Goal: Information Seeking & Learning: Learn about a topic

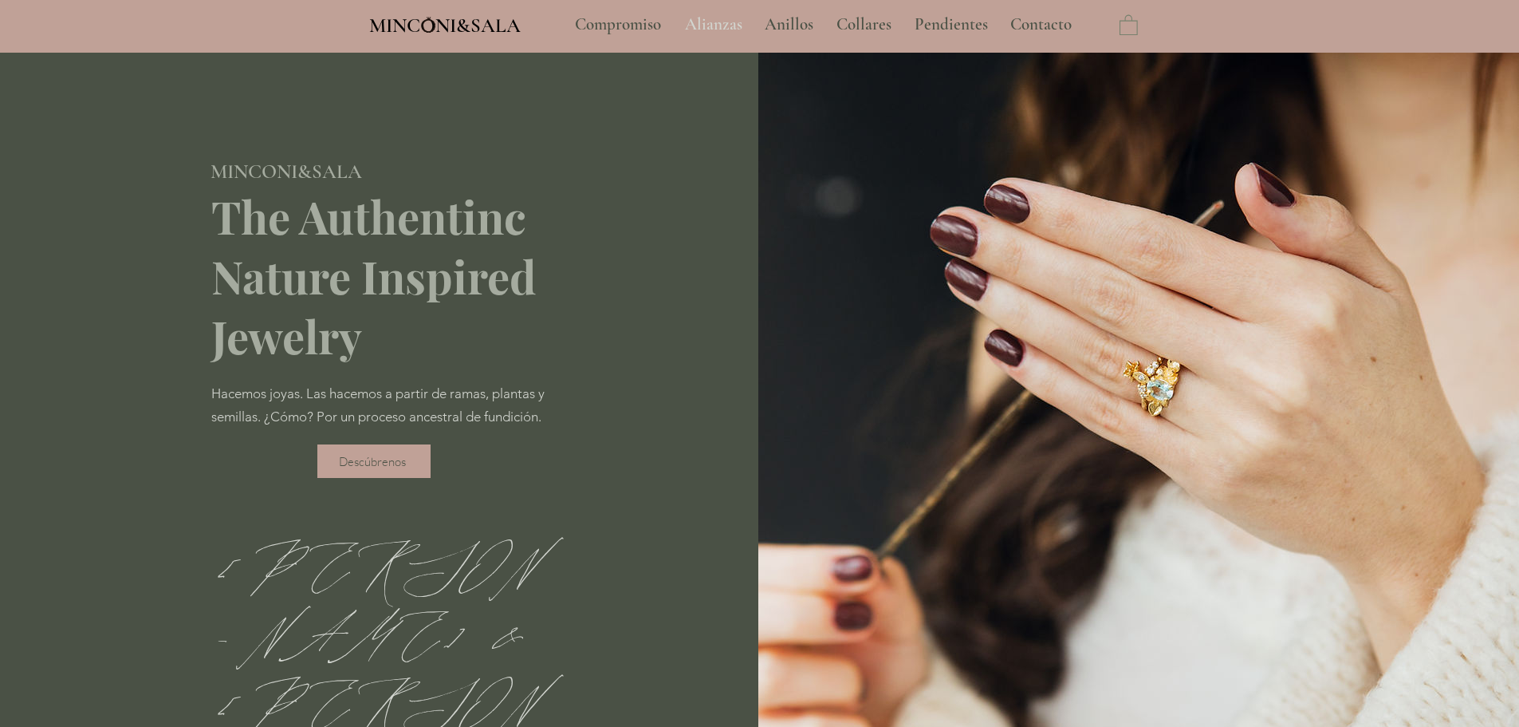
click at [703, 22] on p "Alianzas" at bounding box center [713, 25] width 73 height 40
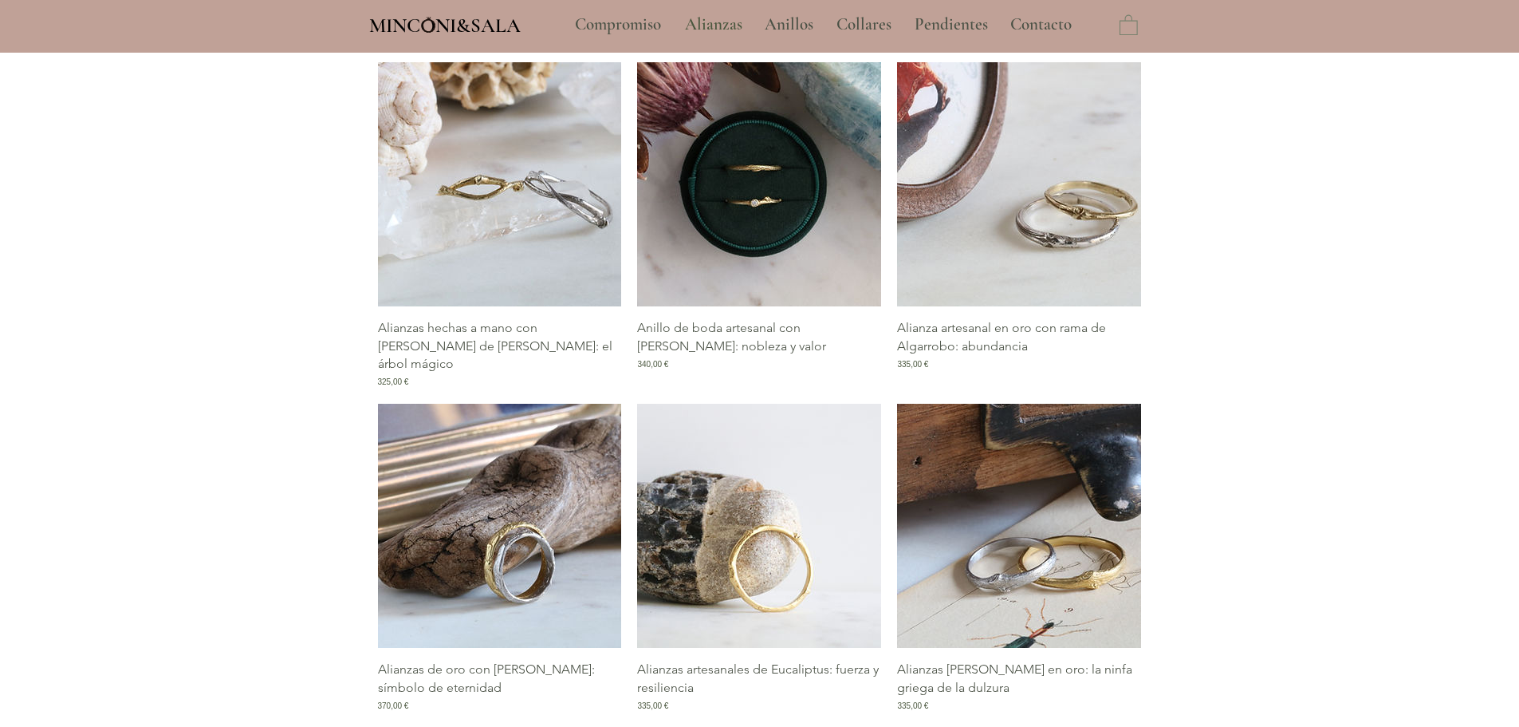
type input "**********"
select select "**********"
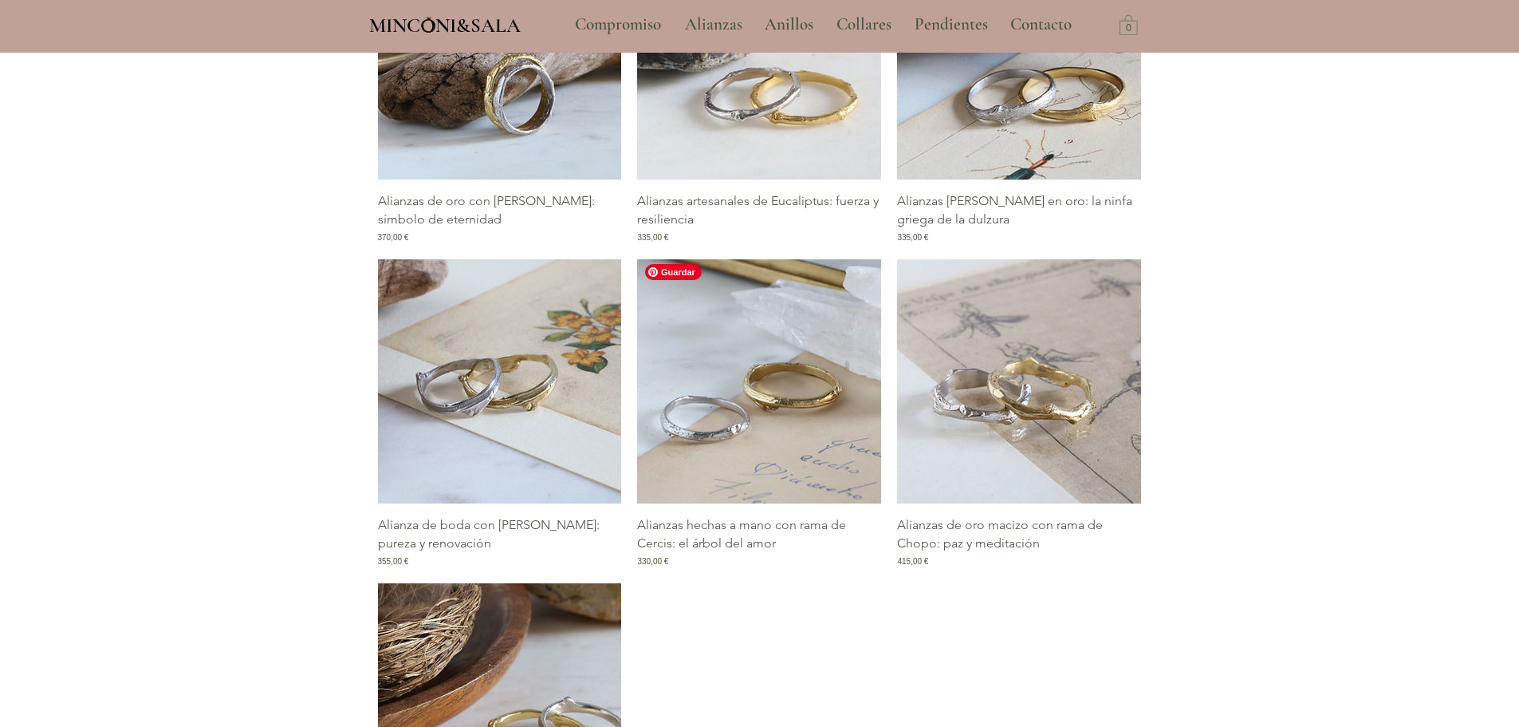
scroll to position [1276, 0]
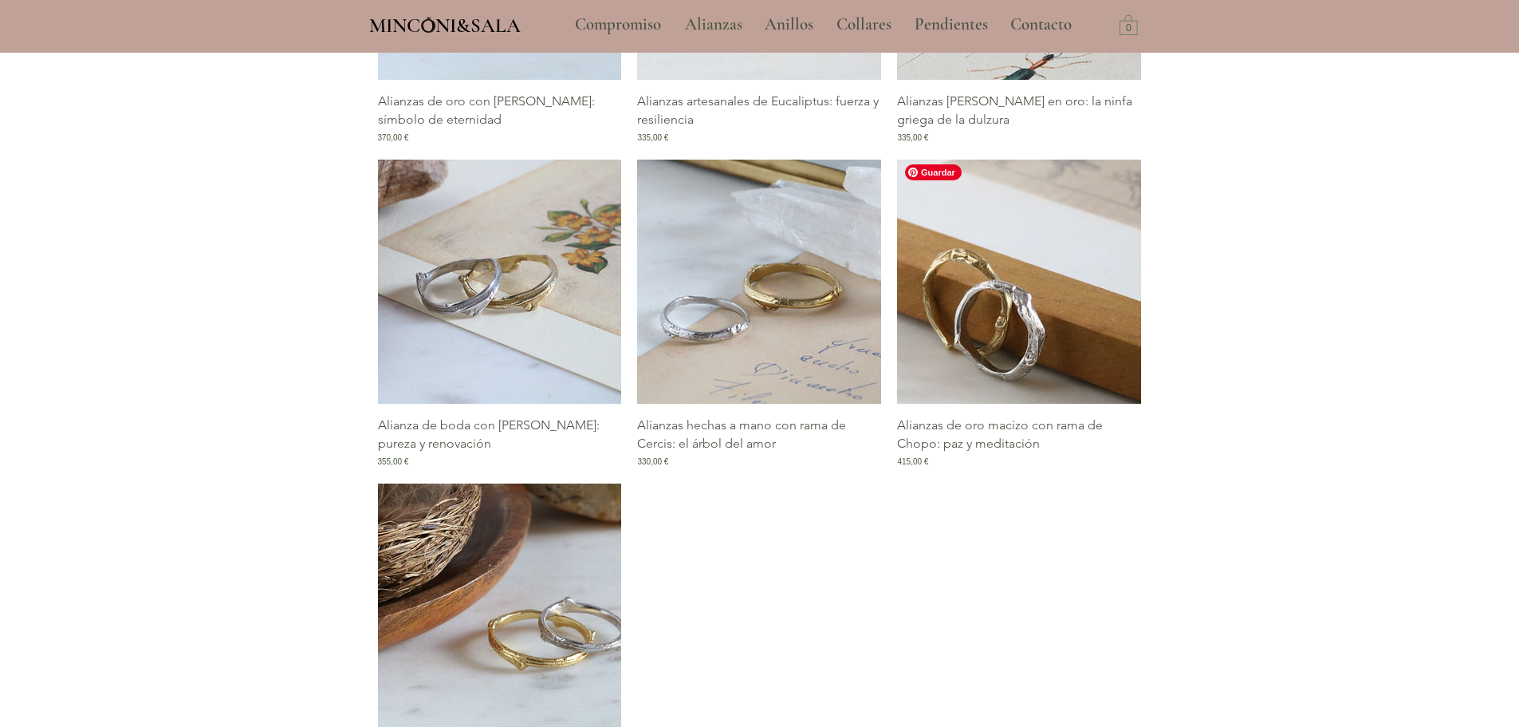
click at [931, 294] on img "Galería de Alianzas de oro macizo con rama de Chopo: paz y meditación" at bounding box center [1019, 282] width 244 height 244
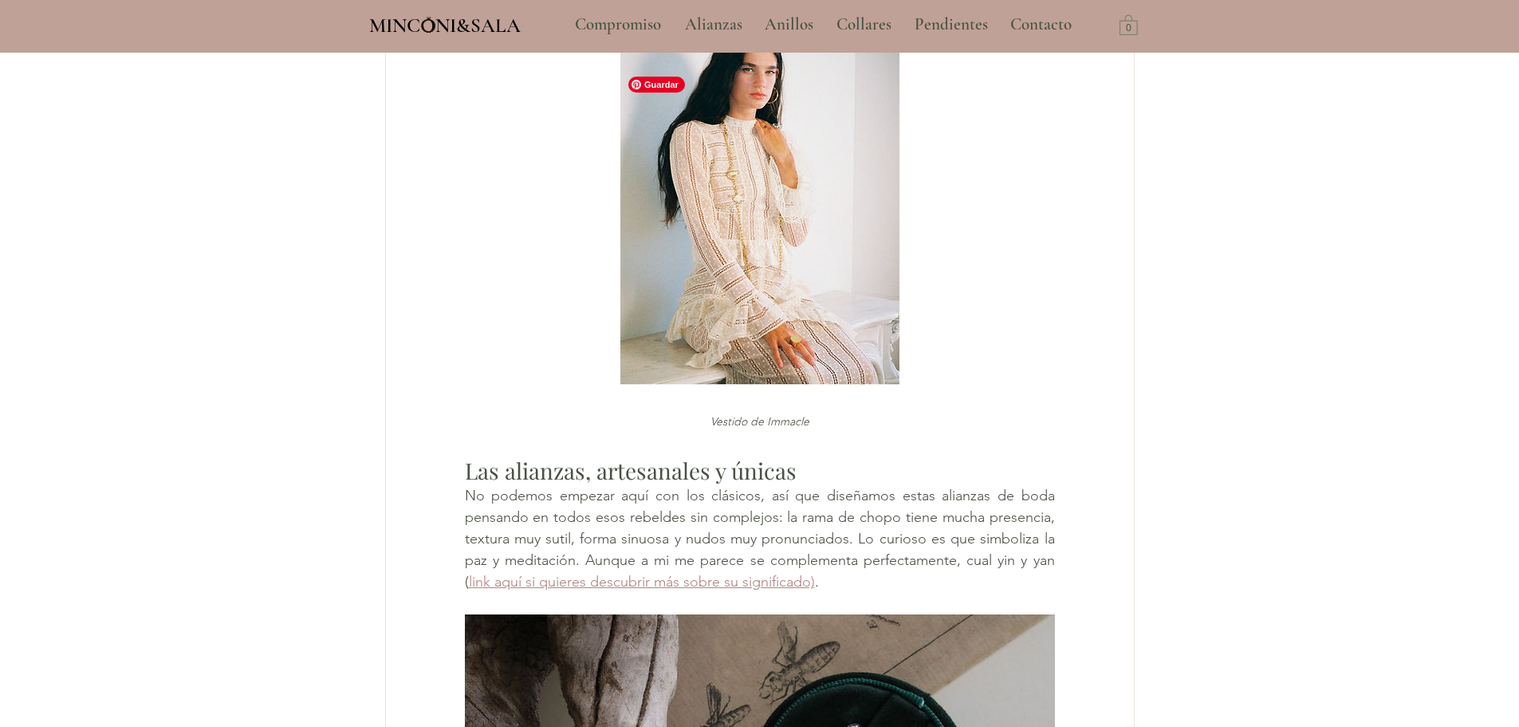
scroll to position [1356, 0]
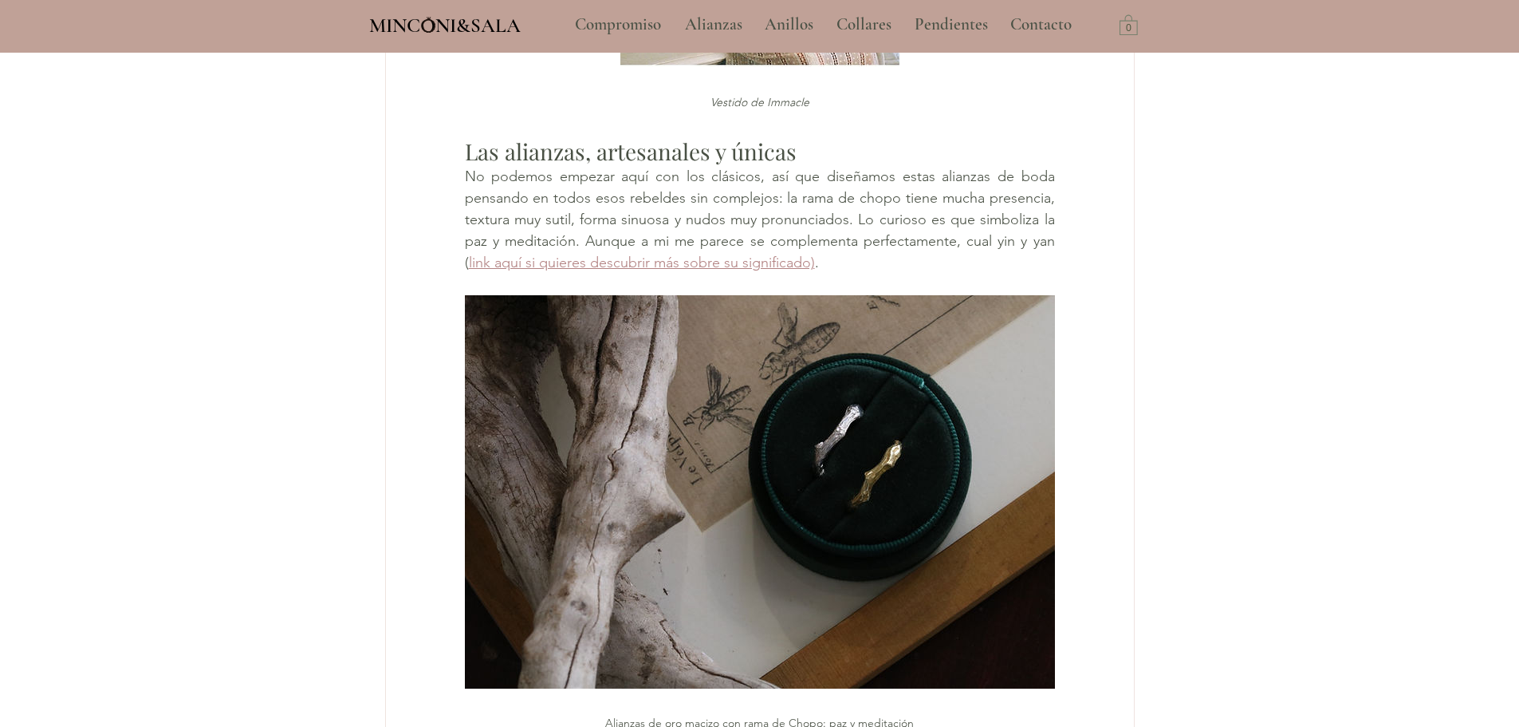
click at [723, 271] on span "link aquí si quieres descubrir más sobre su significado)" at bounding box center [642, 263] width 346 height 18
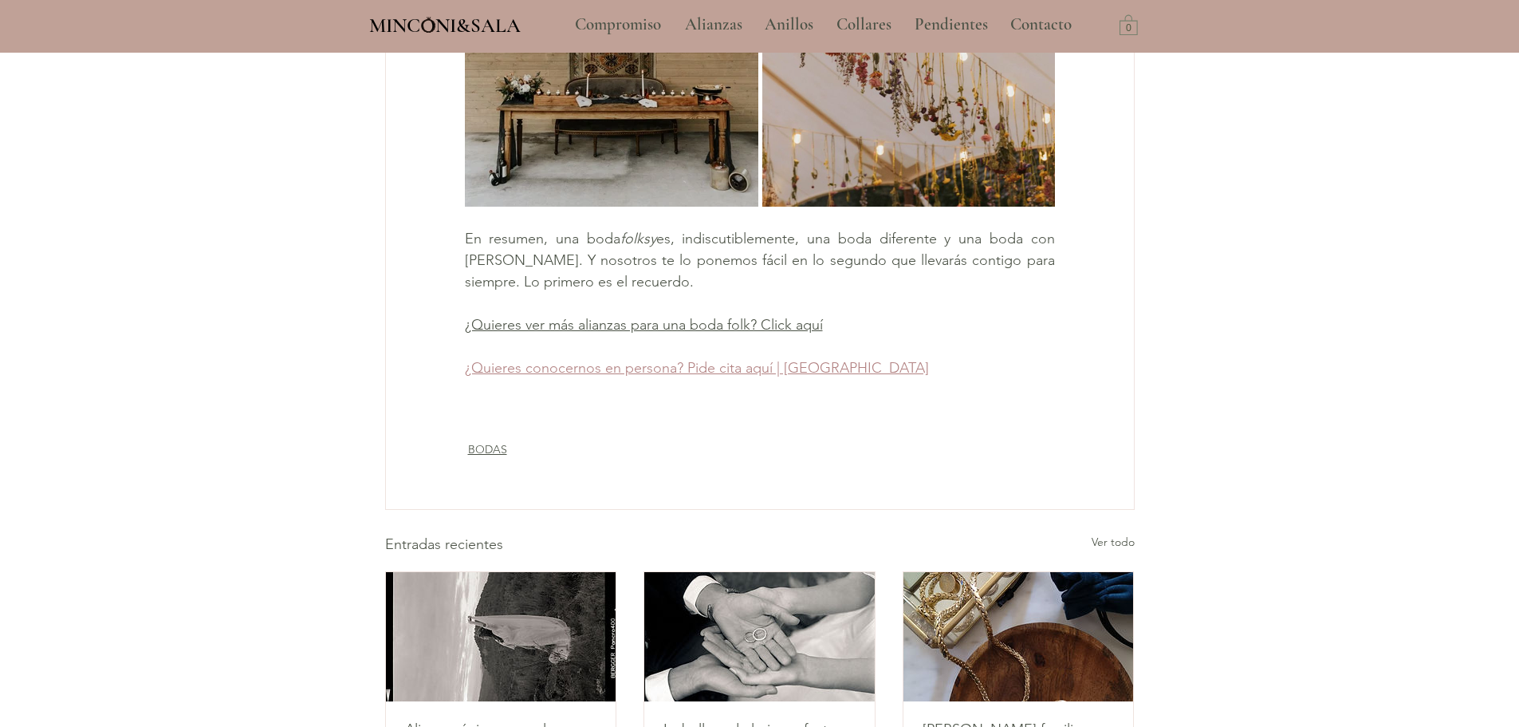
scroll to position [3031, 0]
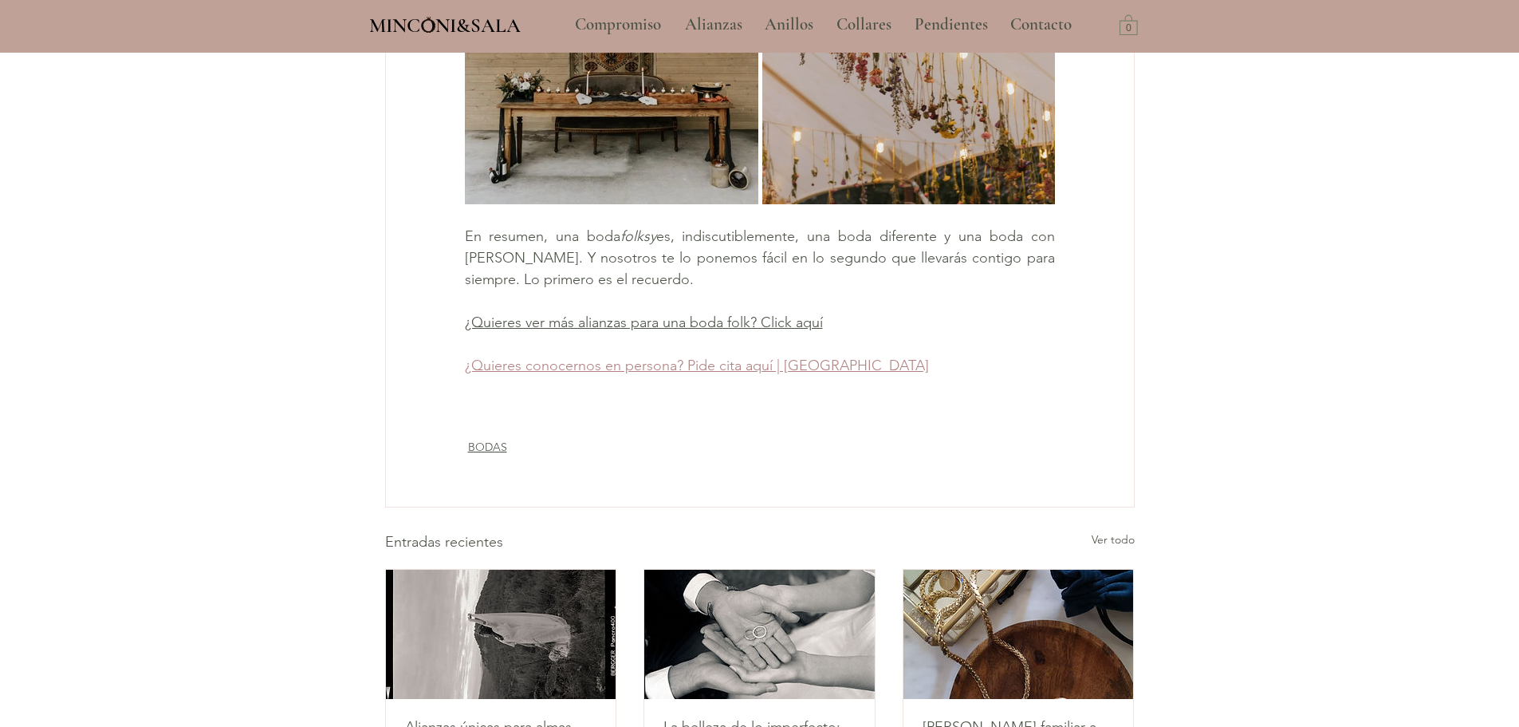
click at [782, 374] on span "¿Quieres conocernos en persona? Pide cita aquí | BARCELONA" at bounding box center [697, 365] width 464 height 18
click at [715, 22] on p "Alianzas" at bounding box center [713, 25] width 73 height 40
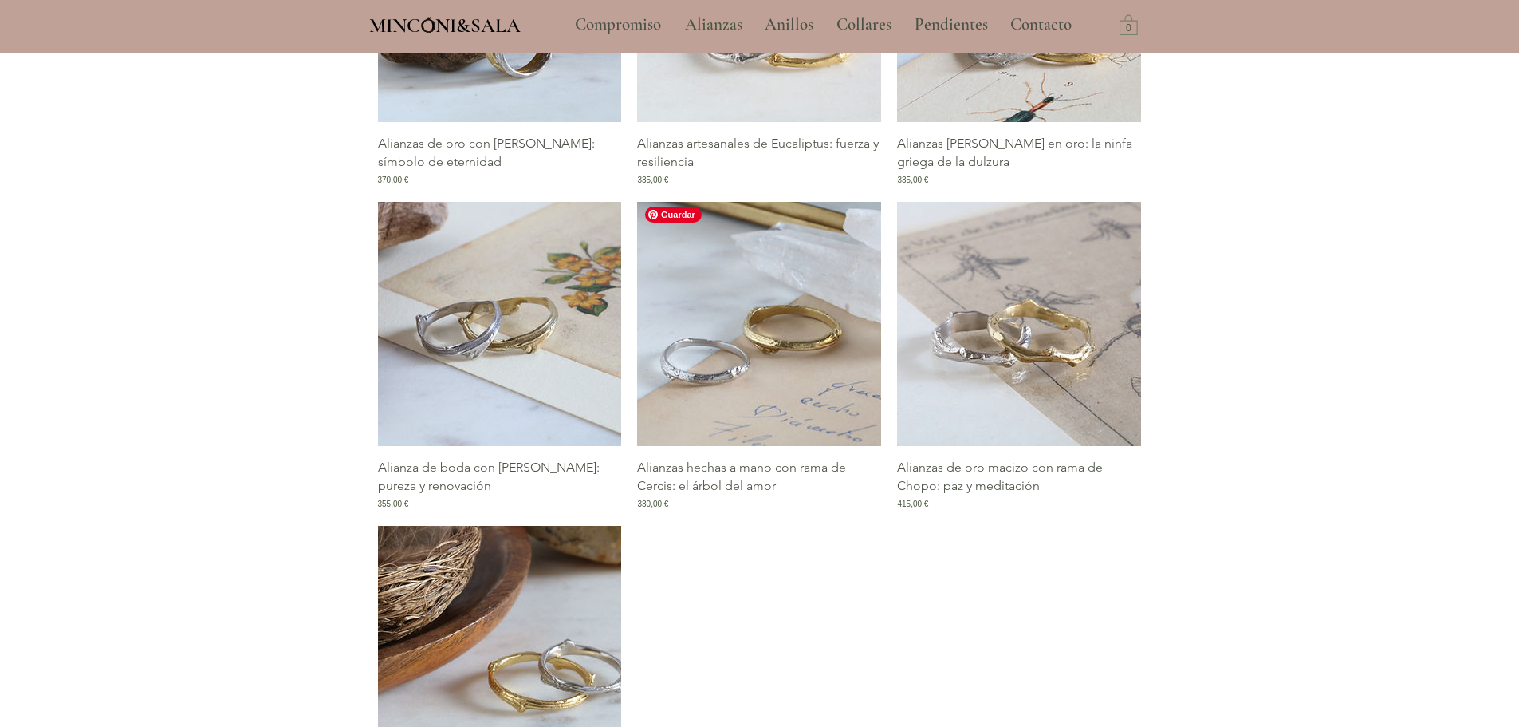
scroll to position [1356, 0]
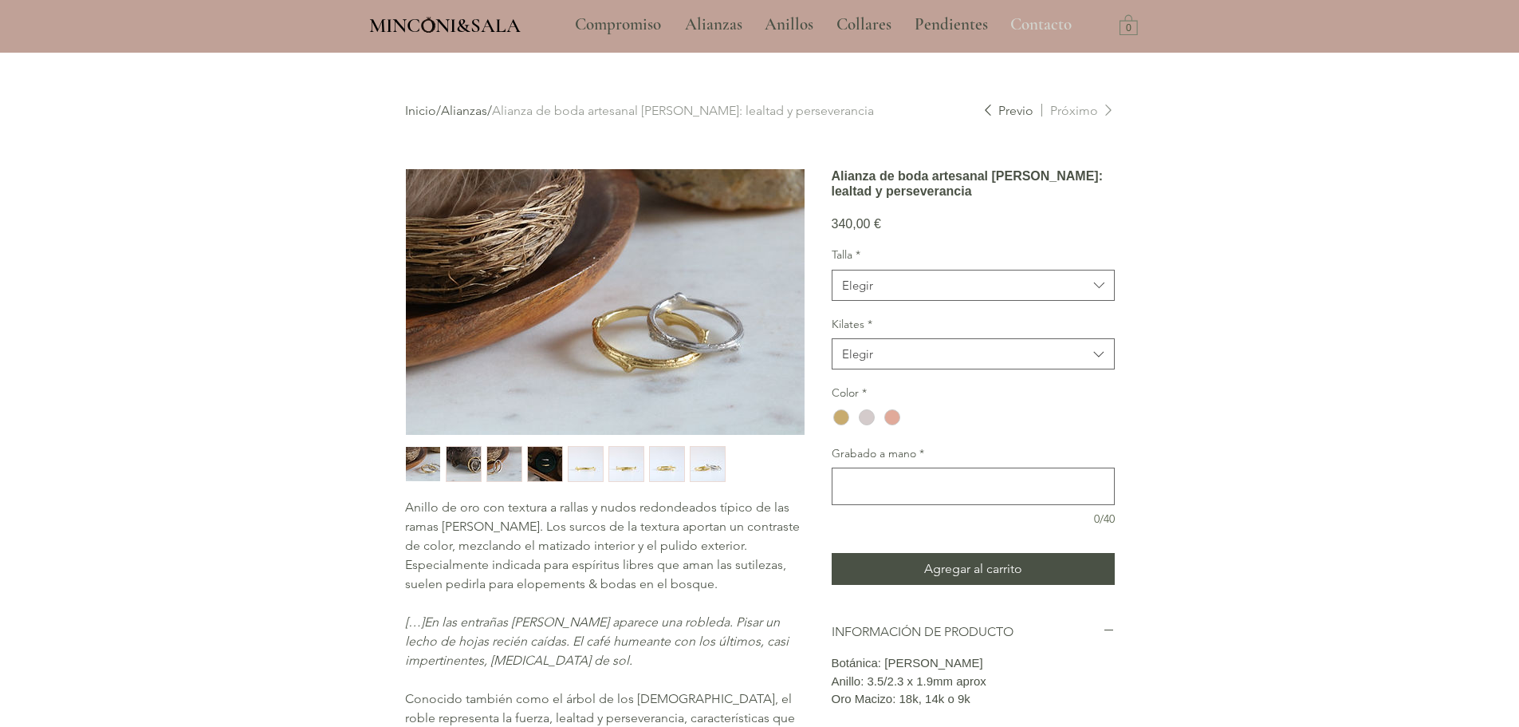
click at [1052, 26] on p "Contacto" at bounding box center [1040, 25] width 77 height 40
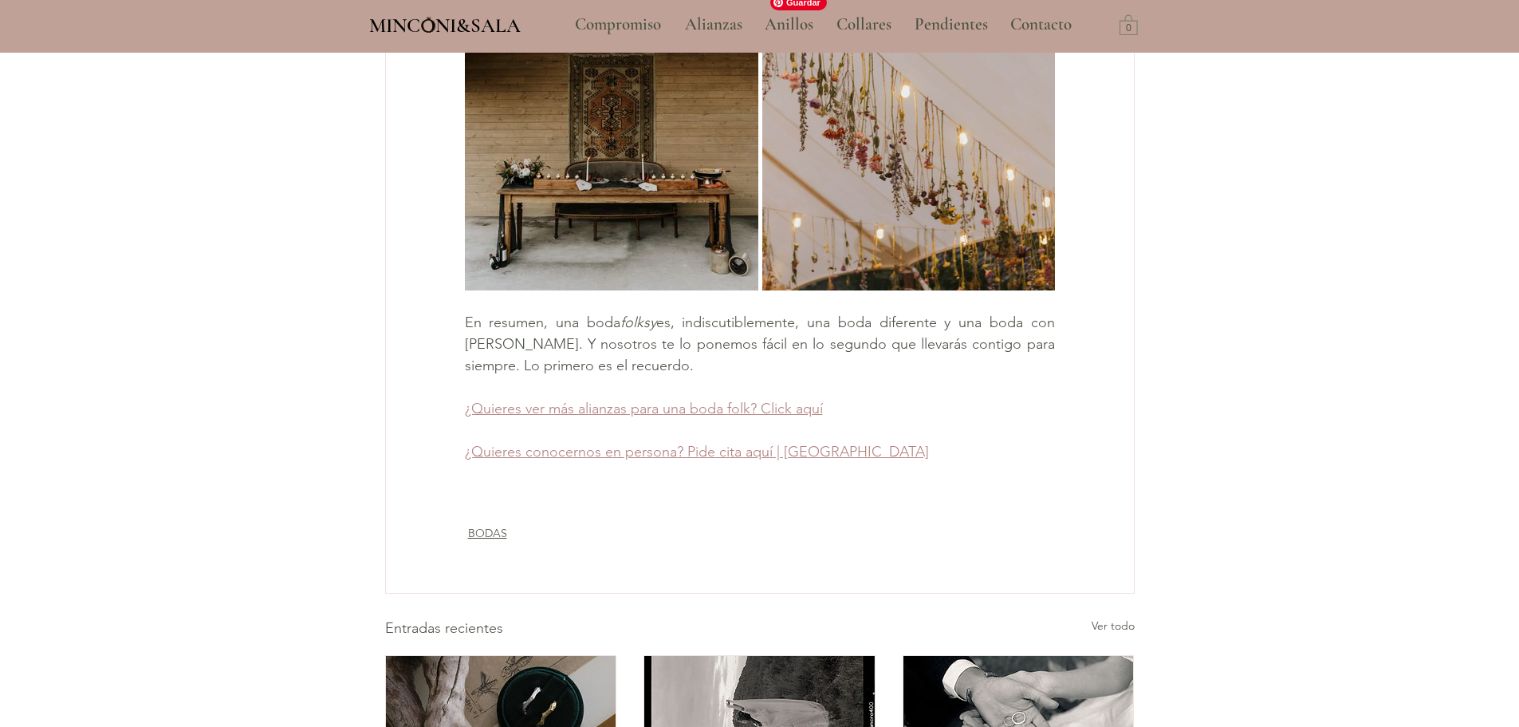
scroll to position [3121, 0]
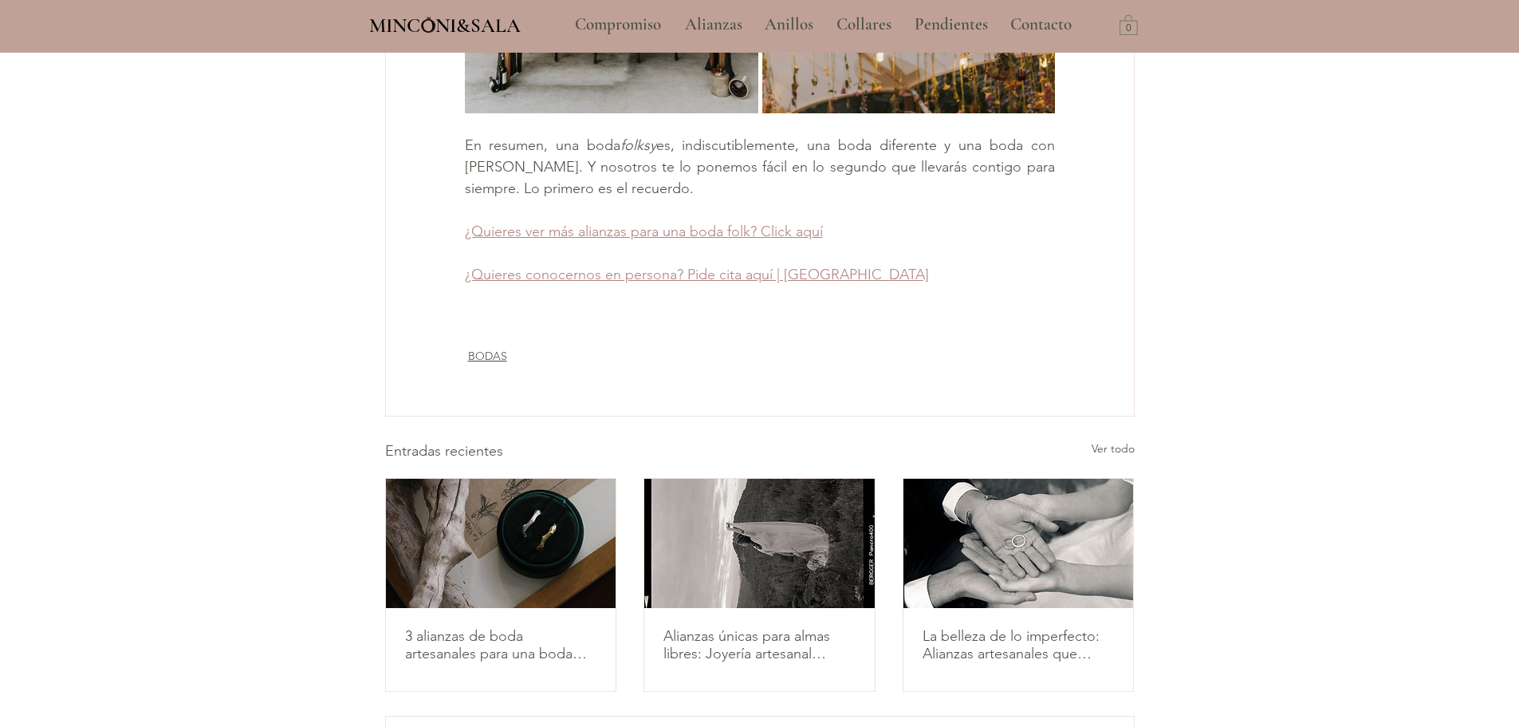
drag, startPoint x: 719, startPoint y: 321, endPoint x: 734, endPoint y: 314, distance: 15.7
click at [734, 240] on span "¿Quieres ver más alianzas para una boda folk? Click aquí" at bounding box center [644, 232] width 358 height 18
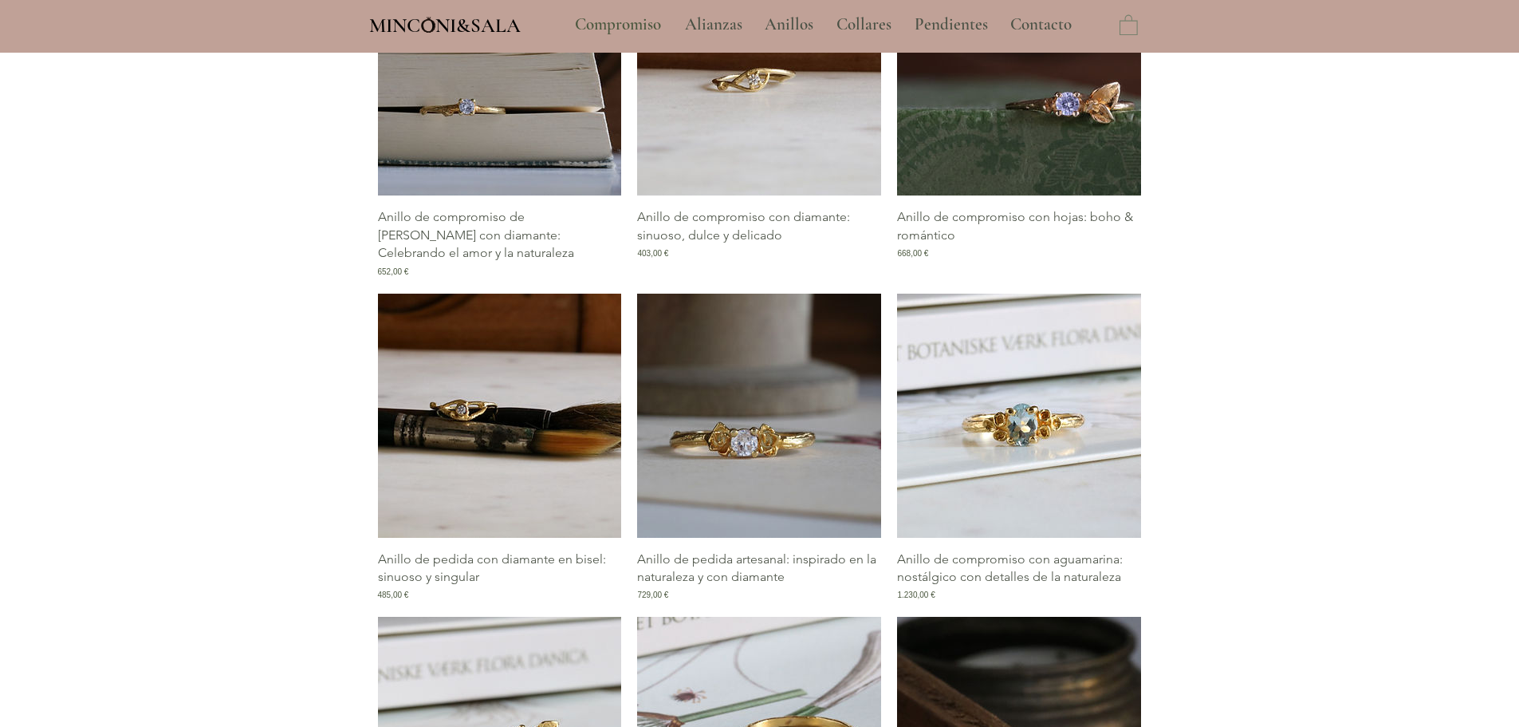
type input "**********"
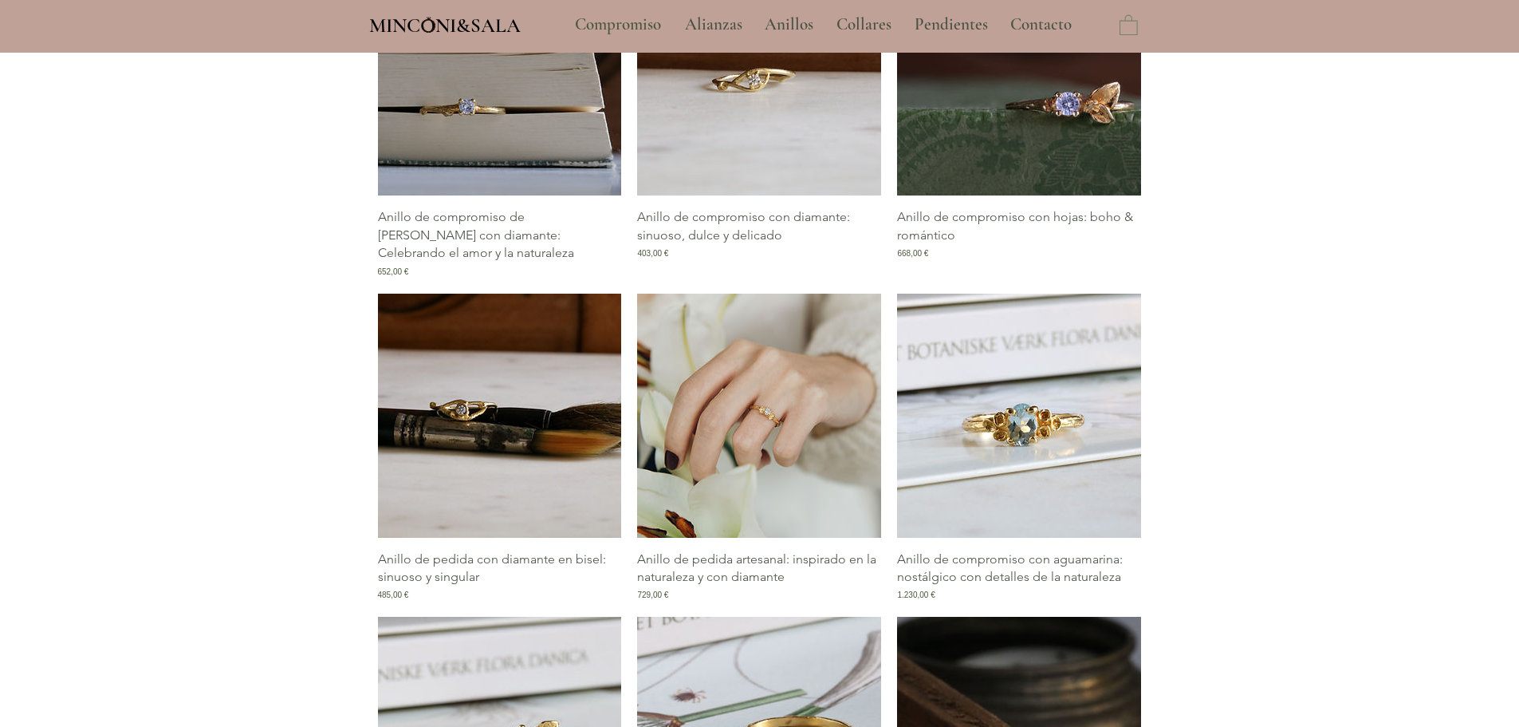
select select "**********"
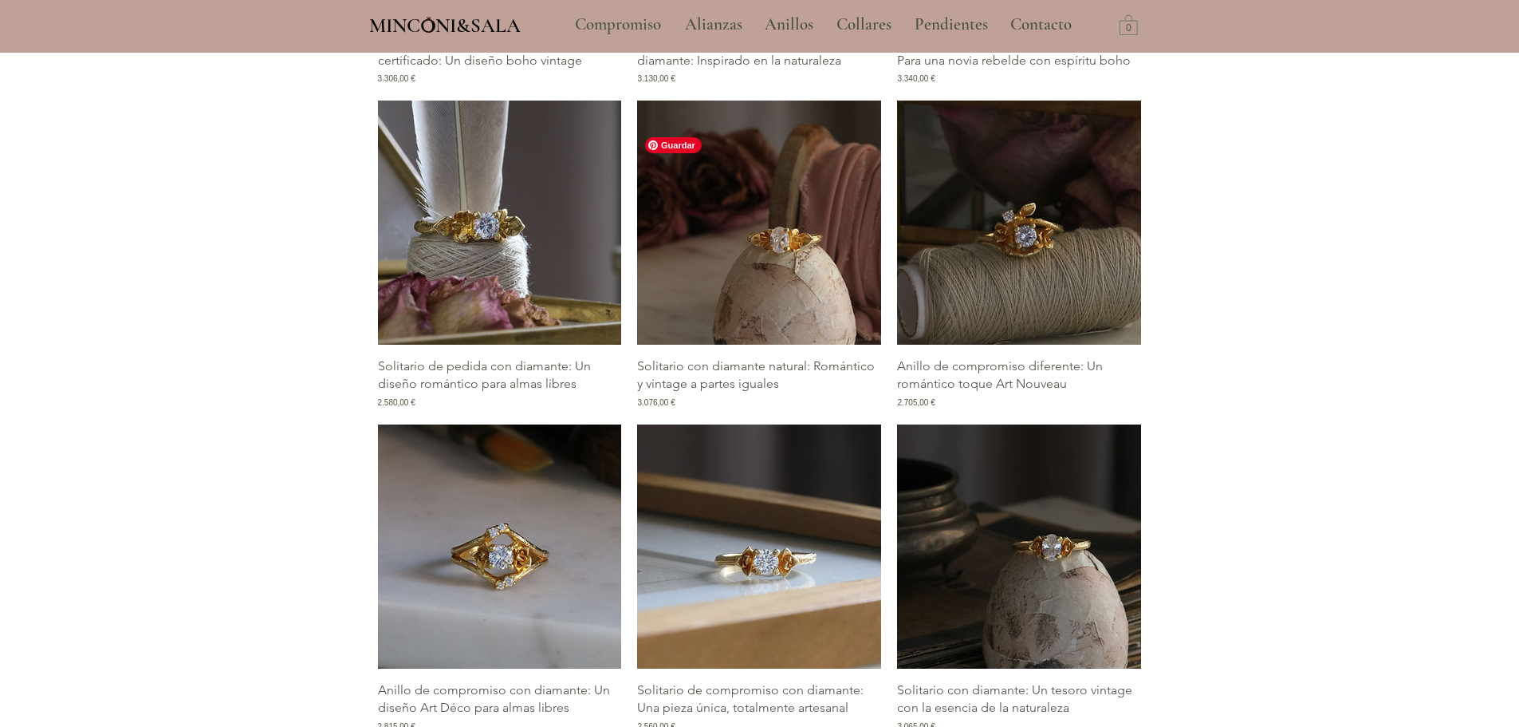
scroll to position [2074, 0]
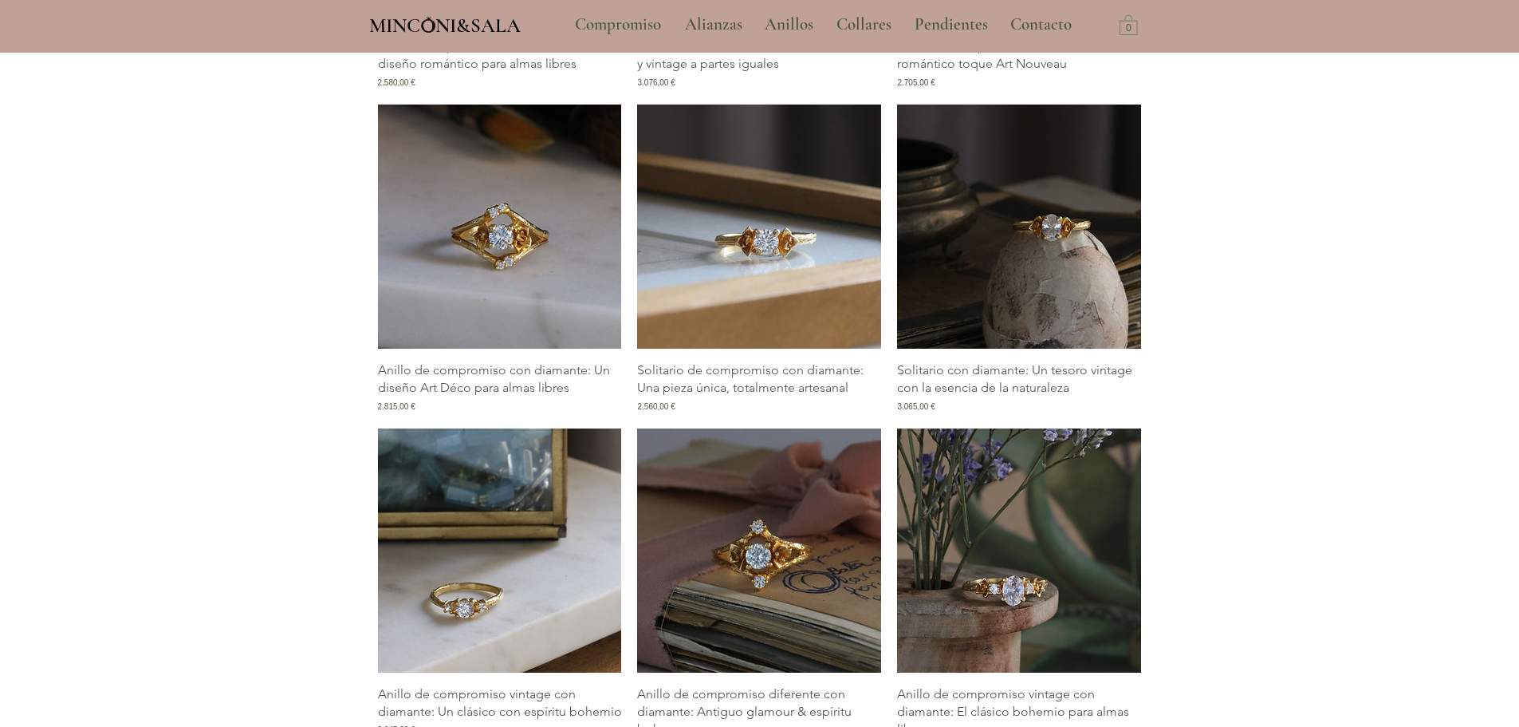
scroll to position [2552, 0]
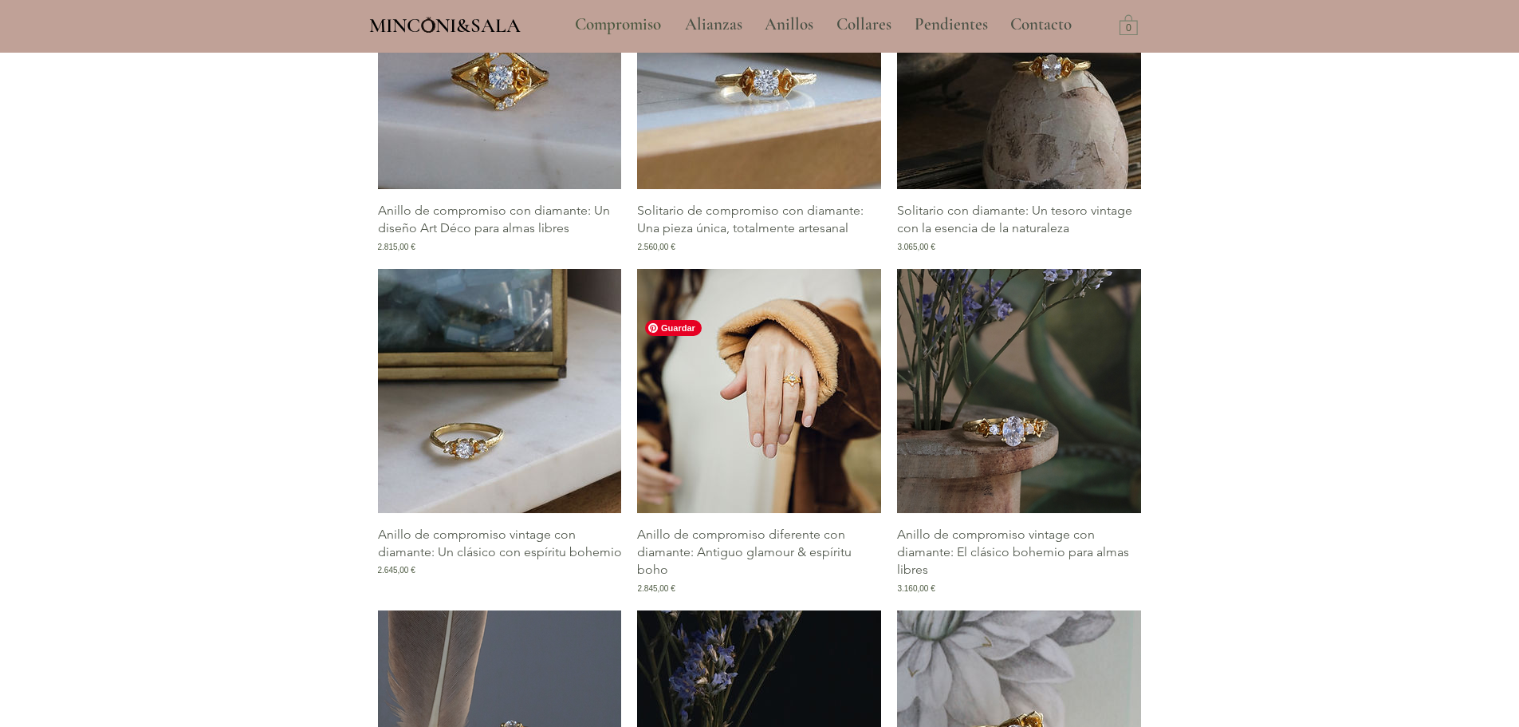
click at [743, 438] on img "Galería de Anillo de compromiso diferente con diamante: Antiguo glamour & espír…" at bounding box center [759, 391] width 244 height 244
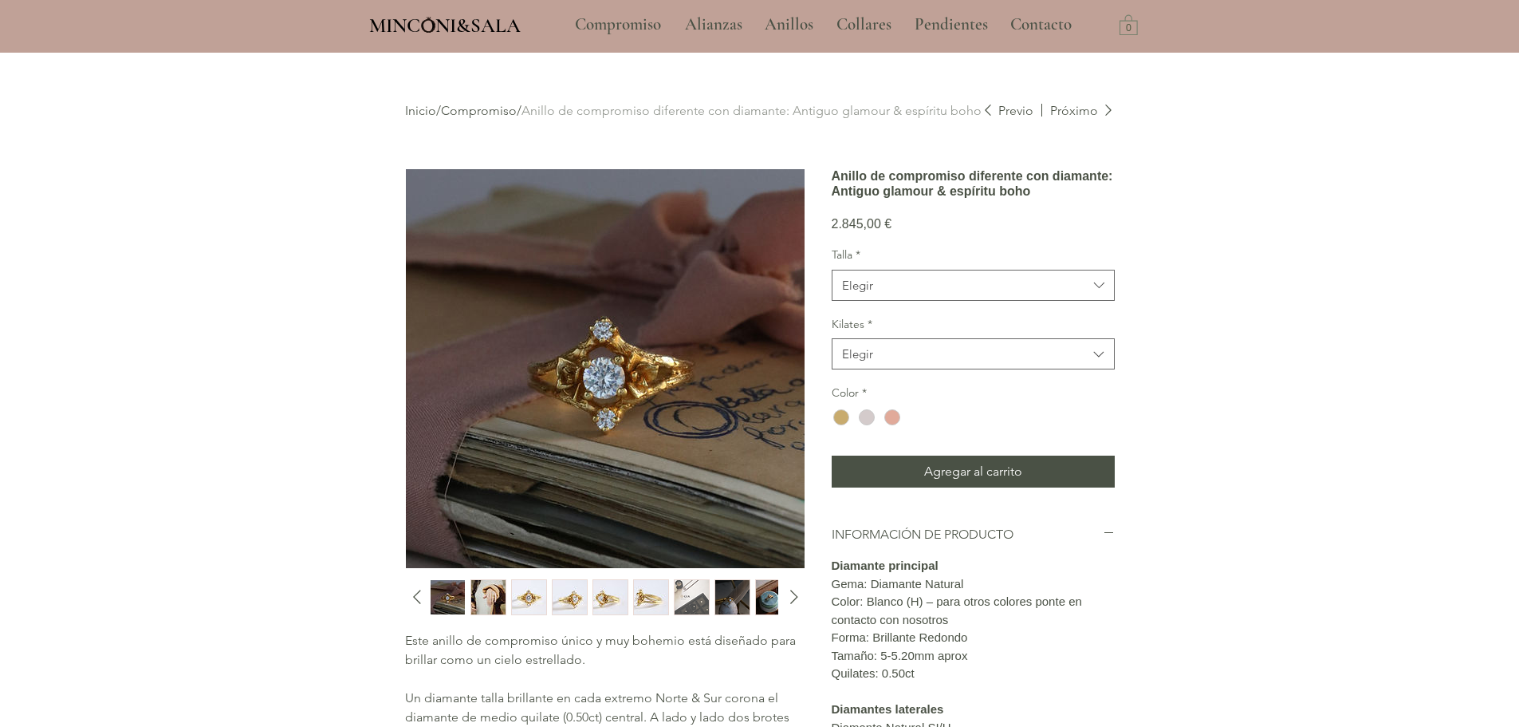
click at [603, 370] on img "main content" at bounding box center [605, 368] width 399 height 399
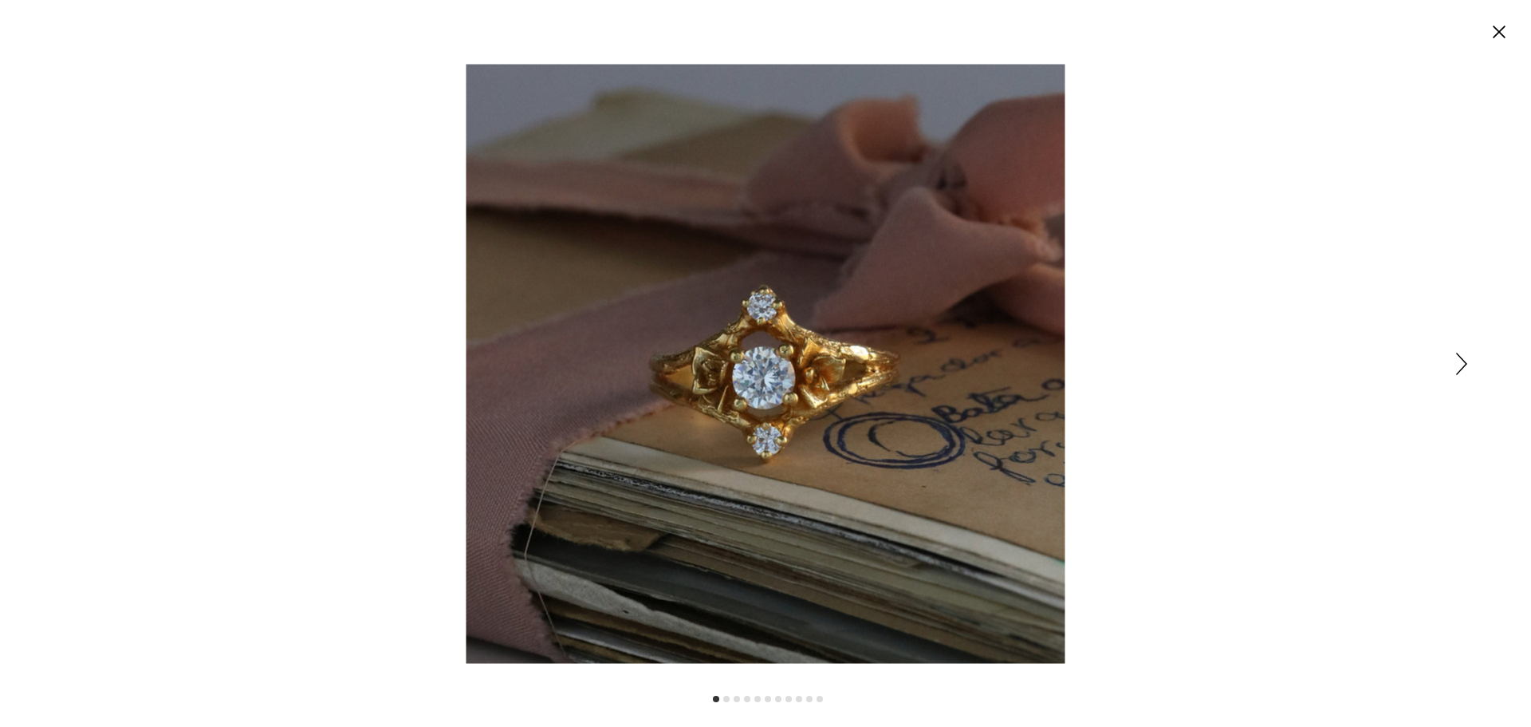
click at [1190, 297] on div "Expanded image viewer" at bounding box center [765, 363] width 1531 height 727
click at [1454, 356] on div "Expanded image viewer" at bounding box center [765, 363] width 1531 height 727
click at [1463, 360] on icon "Siguiente" at bounding box center [1461, 363] width 11 height 22
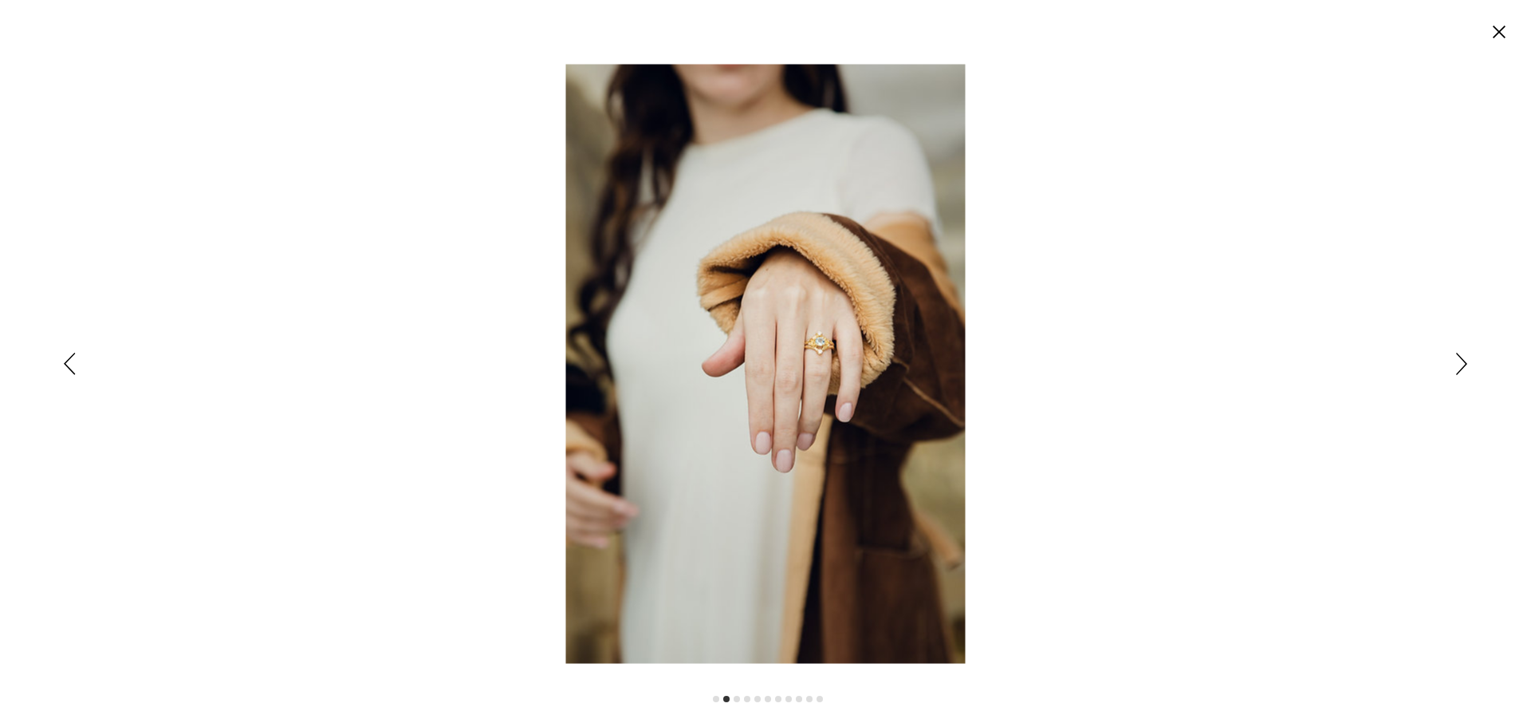
click at [1463, 360] on icon "Siguiente" at bounding box center [1461, 363] width 11 height 22
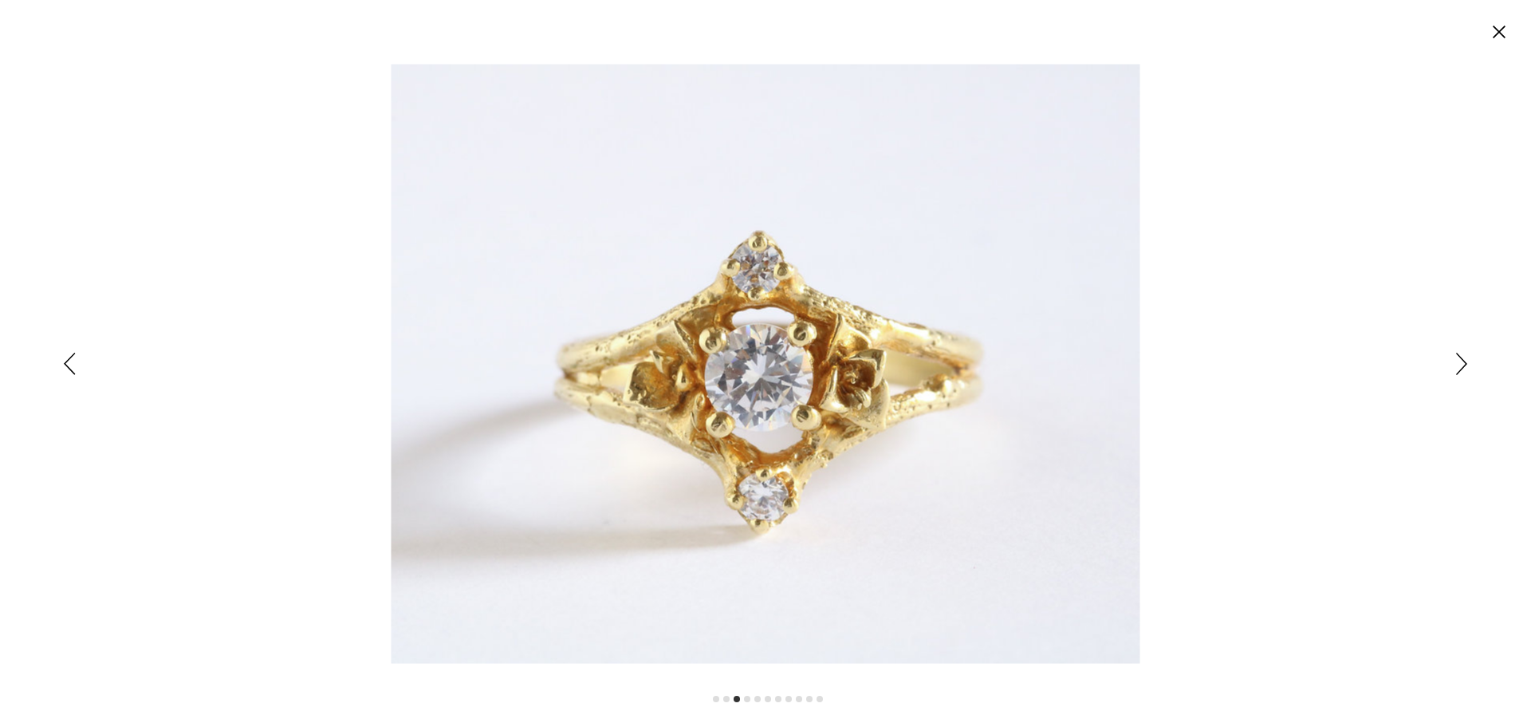
click at [1463, 360] on icon "Siguiente" at bounding box center [1461, 363] width 11 height 22
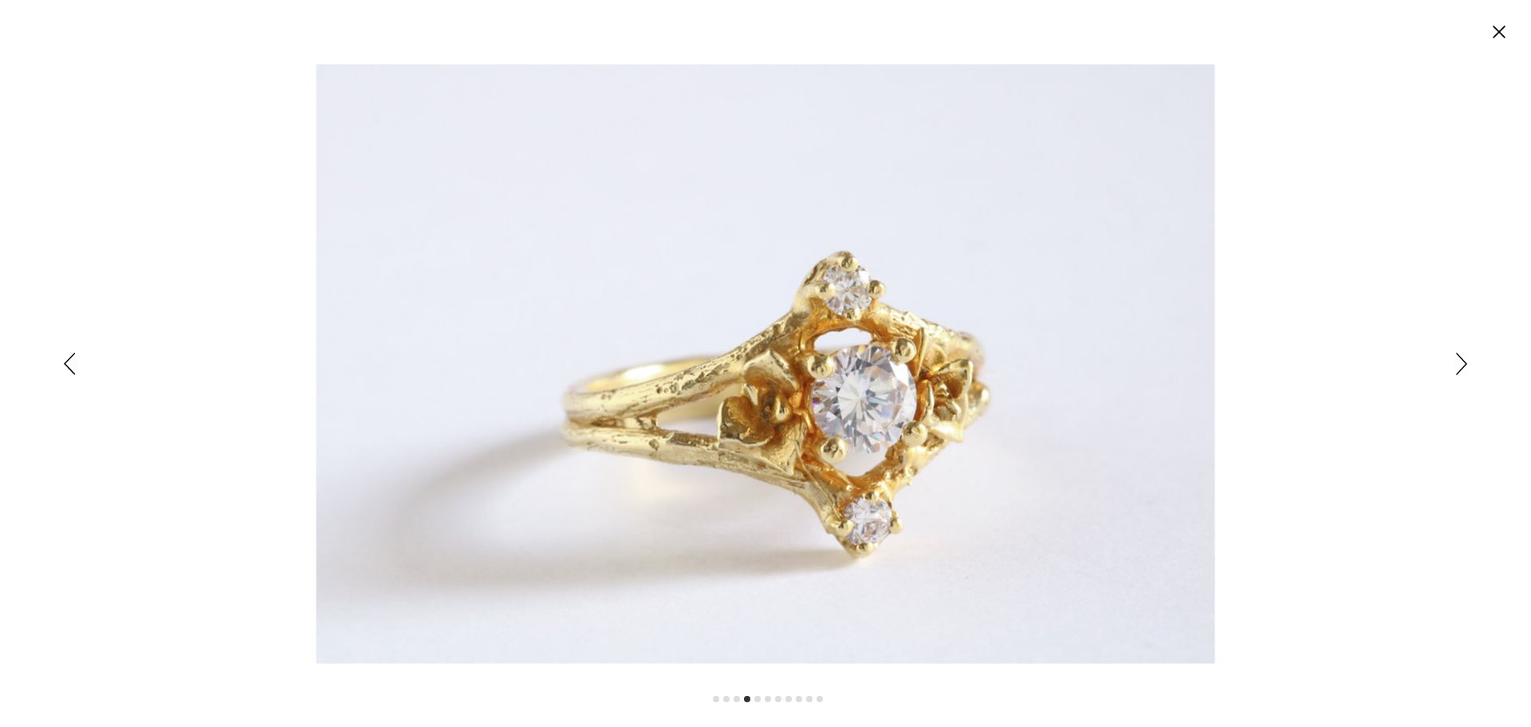
click at [1463, 360] on icon "Siguiente" at bounding box center [1461, 363] width 11 height 22
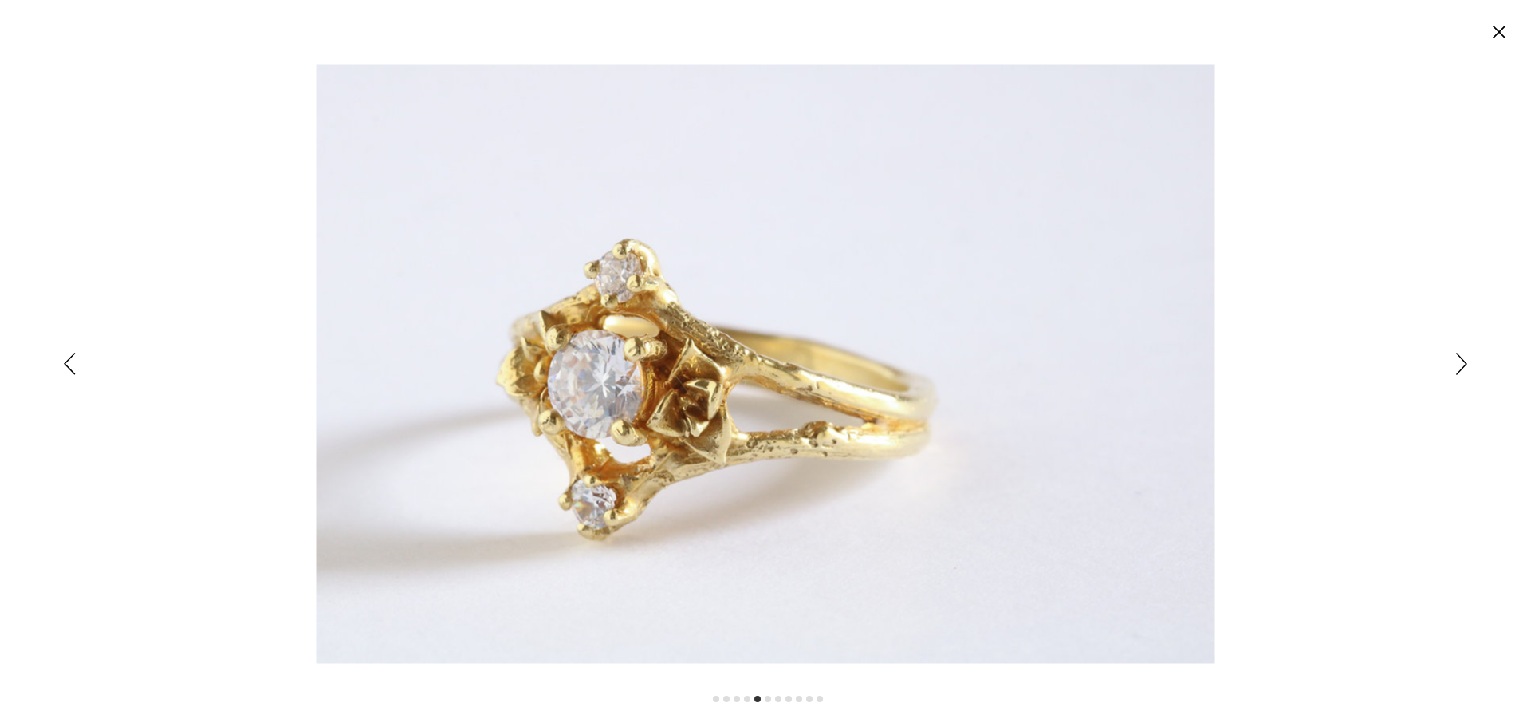
click at [1501, 36] on circle "Cerrar" at bounding box center [1500, 32] width 26 height 26
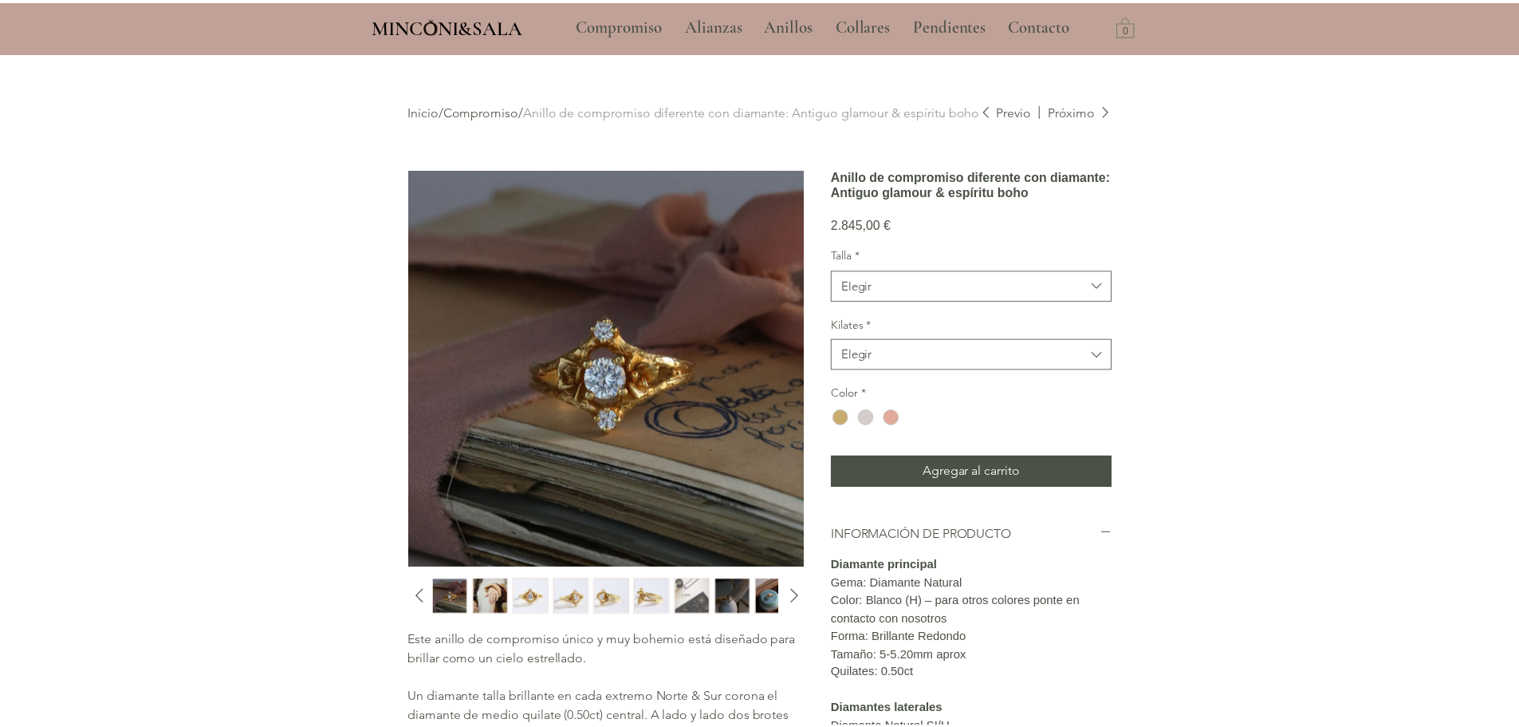
scroll to position [53, 0]
